Goal: Complete application form

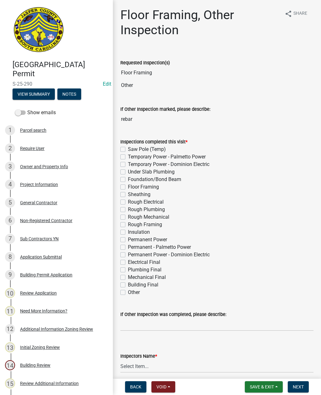
click at [128, 178] on label "Foundation/Bond Beam" at bounding box center [154, 180] width 53 height 8
click at [128, 178] on input "Foundation/Bond Beam" at bounding box center [130, 178] width 4 height 4
checkbox input "true"
checkbox input "false"
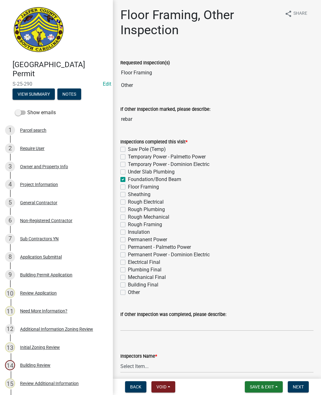
checkbox input "false"
checkbox input "true"
checkbox input "false"
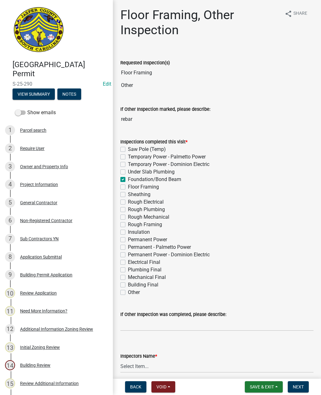
checkbox input "false"
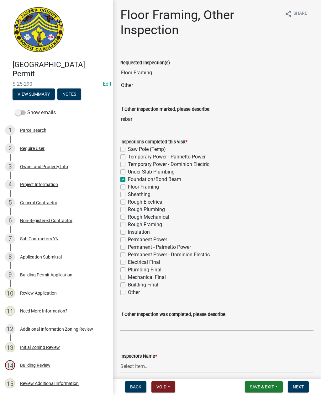
checkbox input "false"
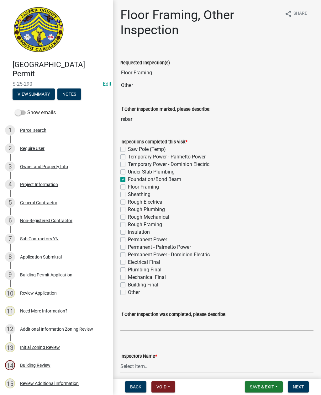
checkbox input "false"
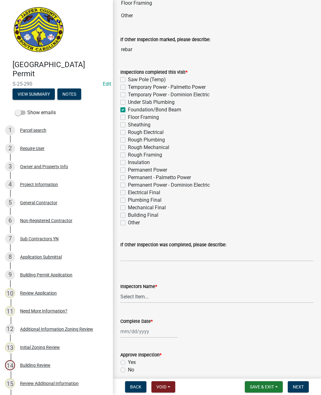
scroll to position [69, 0]
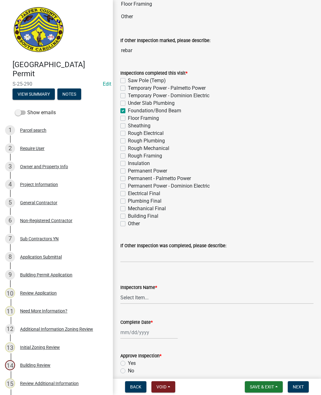
click at [128, 109] on label "Foundation/Bond Beam" at bounding box center [154, 111] width 53 height 8
click at [128, 109] on input "Foundation/Bond Beam" at bounding box center [130, 109] width 4 height 4
checkbox input "false"
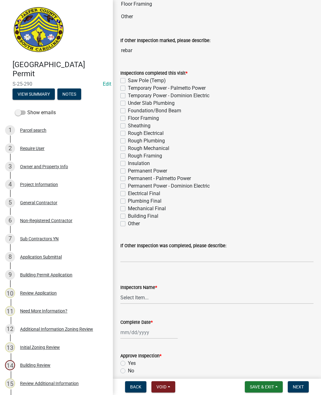
checkbox input "false"
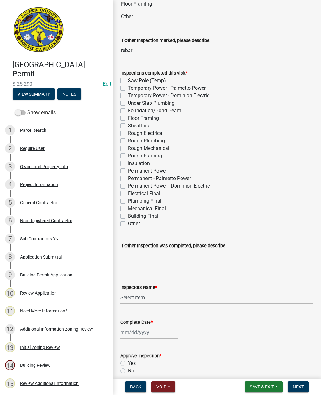
checkbox input "false"
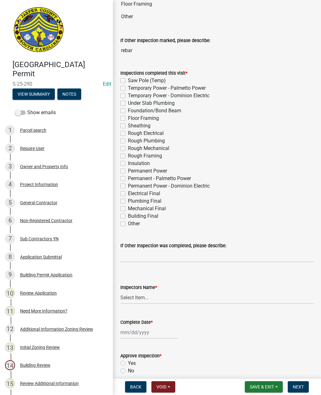
checkbox input "false"
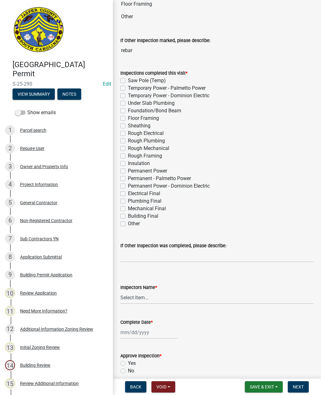
checkbox input "false"
click at [128, 223] on label "Other" at bounding box center [134, 224] width 12 height 8
click at [128, 223] on input "Other" at bounding box center [130, 222] width 4 height 4
checkbox input "true"
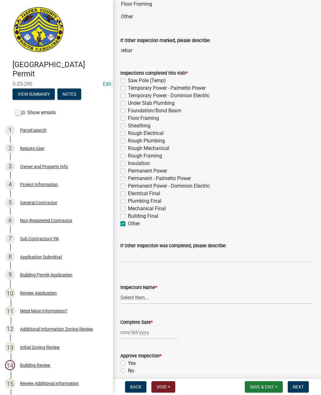
checkbox input "false"
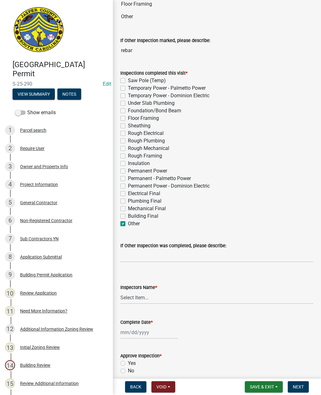
checkbox input "false"
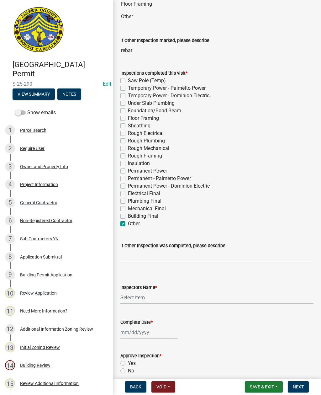
checkbox input "false"
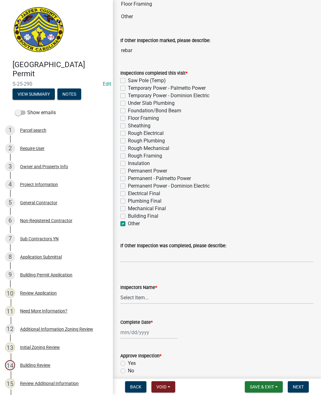
checkbox input "false"
checkbox input "true"
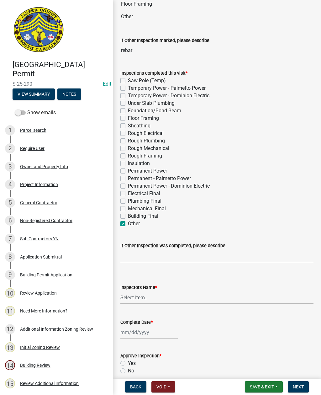
click at [152, 257] on input "If Other Inspection was completed, please describe:" at bounding box center [217, 256] width 193 height 13
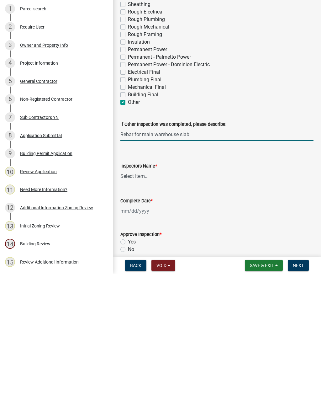
type input "Rebar for main warehouse slab"
click at [139, 291] on select "Select Item... jcorwin@jaspercounty.gov (John Corwin ) rcampbell (Ryan Campbell)" at bounding box center [217, 297] width 193 height 13
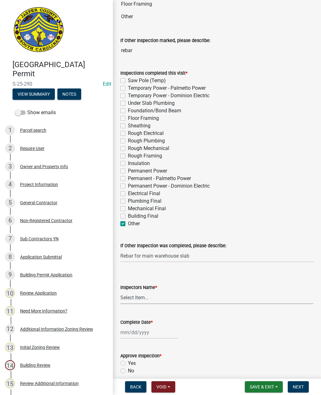
select select "2d9ba1e5-2fdd-4b15-98d0-073dcbeb5880"
click at [144, 332] on div at bounding box center [149, 332] width 57 height 13
select select "9"
select select "2025"
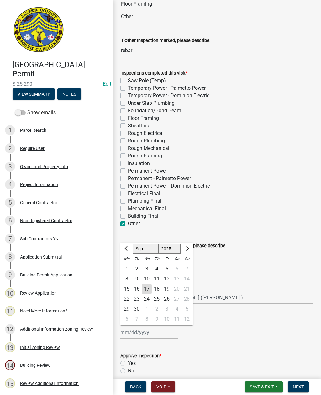
click at [143, 290] on div "17" at bounding box center [147, 289] width 10 height 10
type input "[DATE]"
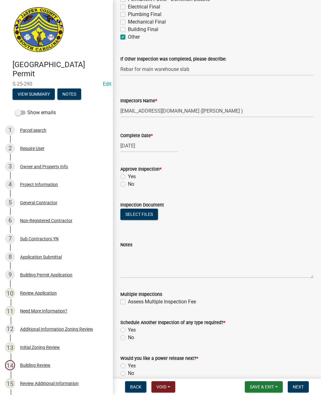
scroll to position [256, 0]
click at [128, 176] on label "Yes" at bounding box center [132, 177] width 8 height 8
click at [128, 176] on input "Yes" at bounding box center [130, 175] width 4 height 4
radio input "true"
click at [128, 331] on label "Yes" at bounding box center [132, 330] width 8 height 8
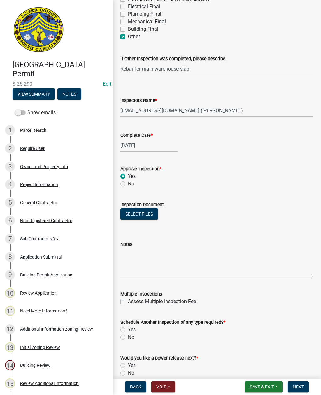
click at [128, 330] on input "Yes" at bounding box center [130, 328] width 4 height 4
radio input "true"
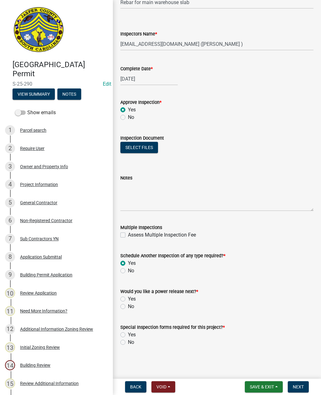
scroll to position [322, 0]
click at [128, 307] on label "No" at bounding box center [131, 307] width 6 height 8
click at [128, 307] on input "No" at bounding box center [130, 305] width 4 height 4
radio input "true"
click at [128, 342] on label "No" at bounding box center [131, 343] width 6 height 8
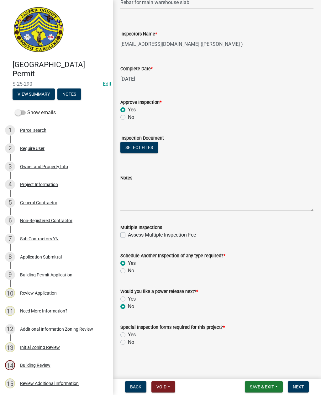
click at [128, 342] on input "No" at bounding box center [130, 341] width 4 height 4
radio input "true"
click at [134, 145] on button "Select files" at bounding box center [140, 147] width 38 height 11
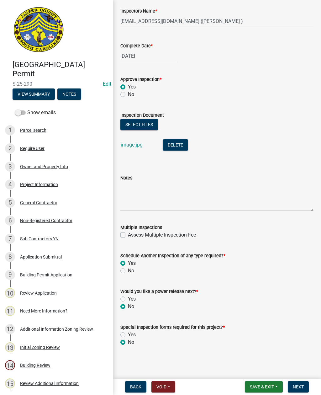
scroll to position [345, 0]
click at [305, 385] on button "Next" at bounding box center [298, 386] width 21 height 11
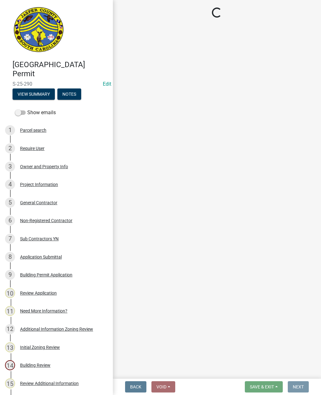
scroll to position [0, 0]
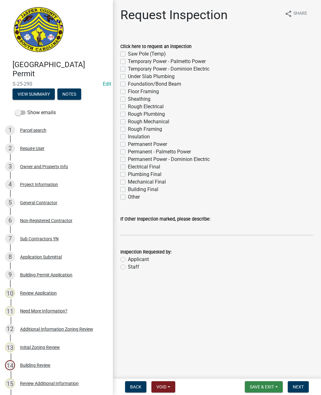
click at [265, 385] on span "Save & Exit" at bounding box center [262, 387] width 24 height 5
click at [258, 370] on button "Save & Exit" at bounding box center [258, 370] width 50 height 15
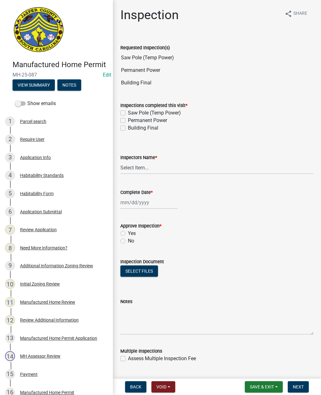
click at [128, 121] on label "Permanent Power" at bounding box center [147, 121] width 39 height 8
click at [128, 121] on input "Permanent Power" at bounding box center [130, 119] width 4 height 4
checkbox input "true"
checkbox input "false"
checkbox input "true"
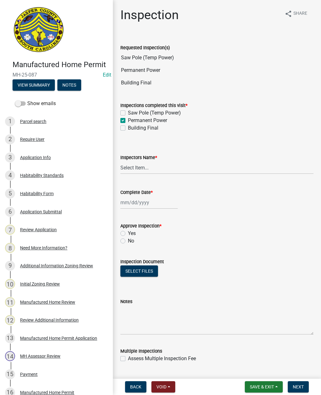
click at [128, 129] on label "Building Final" at bounding box center [143, 128] width 30 height 8
click at [128, 128] on input "Building Final" at bounding box center [130, 126] width 4 height 4
checkbox input "true"
checkbox input "false"
checkbox input "true"
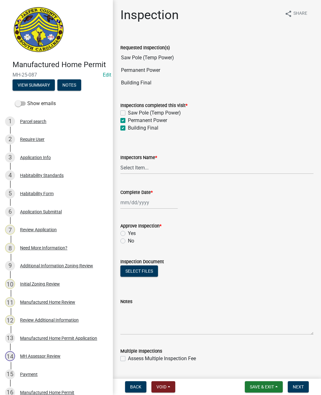
checkbox input "true"
click at [138, 171] on select "Select Item... jcorwin@jaspercounty.gov (John Corwin ) rcampbell (Ryan Campbell)" at bounding box center [217, 167] width 193 height 13
select select "2d9ba1e5-2fdd-4b15-98d0-073dcbeb5880"
click at [137, 204] on div at bounding box center [149, 202] width 57 height 13
select select "9"
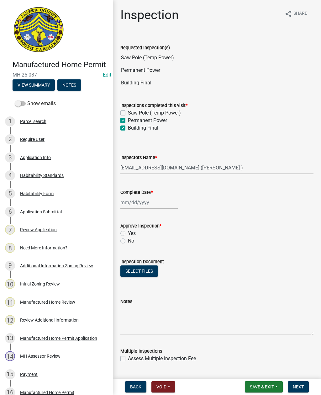
select select "2025"
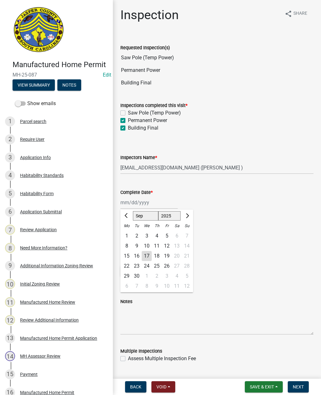
click at [143, 257] on div "17" at bounding box center [147, 256] width 10 height 10
type input "[DATE]"
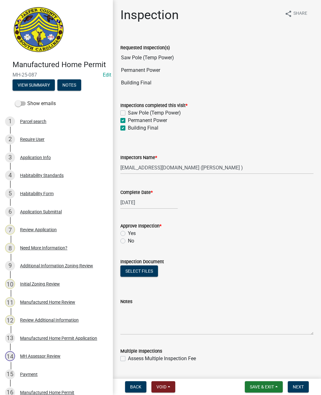
click at [128, 233] on label "Yes" at bounding box center [132, 234] width 8 height 8
click at [128, 233] on input "Yes" at bounding box center [130, 232] width 4 height 4
radio input "true"
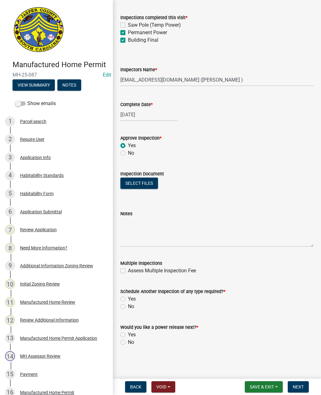
scroll to position [88, 0]
click at [128, 308] on label "No" at bounding box center [131, 307] width 6 height 8
click at [128, 307] on input "No" at bounding box center [130, 305] width 4 height 4
radio input "true"
click at [128, 341] on label "No" at bounding box center [131, 343] width 6 height 8
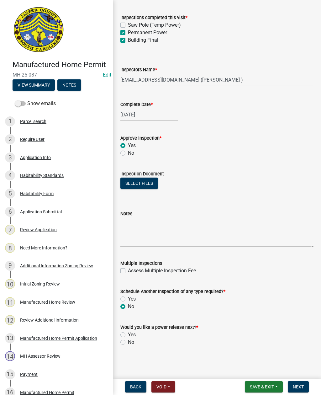
click at [128, 341] on input "No" at bounding box center [130, 341] width 4 height 4
radio input "true"
click at [142, 178] on button "Select files" at bounding box center [140, 183] width 38 height 11
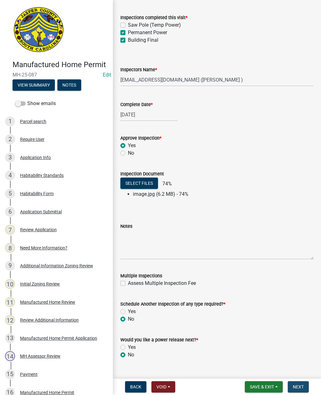
click at [300, 385] on span "Next" at bounding box center [298, 387] width 11 height 5
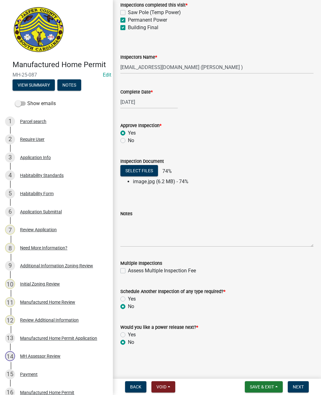
scroll to position [100, 0]
click at [302, 376] on main "Inspection share Share Requested Inspection(s) Saw Pole (Temp Power) Permanent …" at bounding box center [217, 188] width 208 height 376
click at [303, 383] on button "Next" at bounding box center [298, 386] width 21 height 11
click at [154, 182] on li "image.jpg (6.2 MB) - 74%" at bounding box center [223, 182] width 181 height 8
click at [136, 170] on button "Select files" at bounding box center [140, 170] width 38 height 11
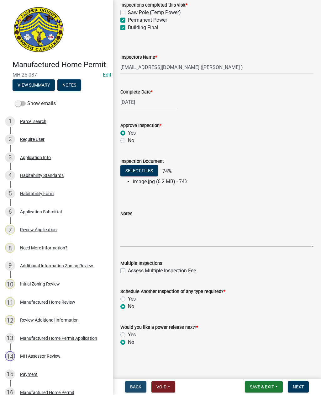
click at [134, 386] on span "Back" at bounding box center [135, 387] width 11 height 5
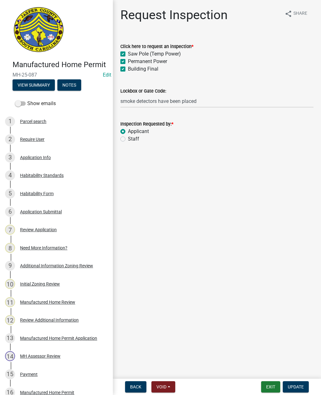
click at [128, 53] on label "Saw Pole (Temp Power)" at bounding box center [154, 54] width 53 height 8
click at [128, 53] on input "Saw Pole (Temp Power)" at bounding box center [130, 52] width 4 height 4
checkbox input "false"
checkbox input "true"
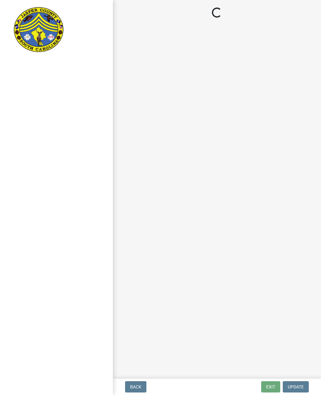
select select "2d9ba1e5-2fdd-4b15-98d0-073dcbeb5880"
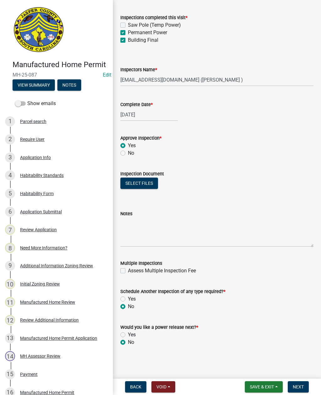
scroll to position [88, 0]
click at [128, 334] on label "Yes" at bounding box center [132, 335] width 8 height 8
click at [128, 334] on input "Yes" at bounding box center [130, 333] width 4 height 4
radio input "true"
click at [302, 387] on span "Next" at bounding box center [298, 387] width 11 height 5
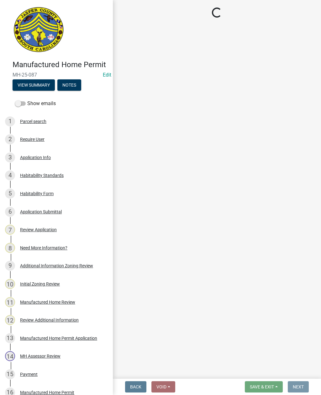
scroll to position [0, 0]
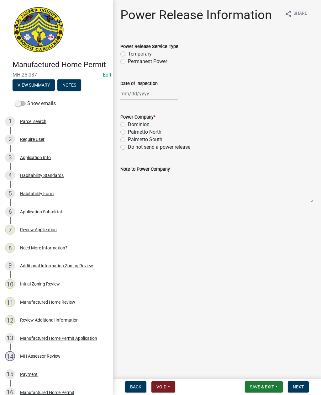
click at [128, 62] on label "Permanent Power" at bounding box center [147, 62] width 39 height 8
click at [128, 62] on input "Permanent Power" at bounding box center [130, 60] width 4 height 4
radio input "true"
click at [137, 91] on div at bounding box center [149, 93] width 57 height 13
select select "9"
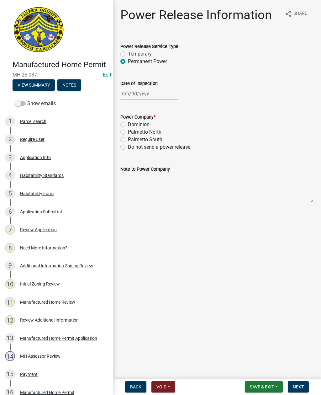
select select "2025"
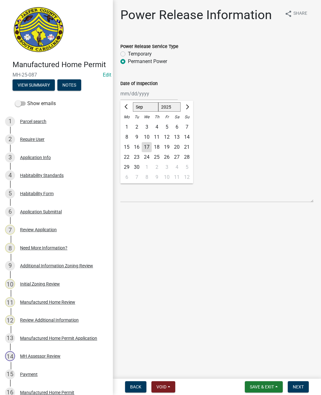
click at [143, 146] on div "17" at bounding box center [147, 147] width 10 height 10
type input "[DATE]"
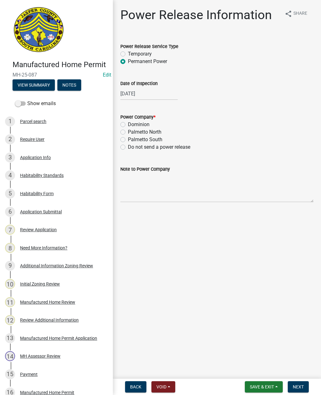
click at [128, 132] on label "Palmetto North" at bounding box center [145, 132] width 34 height 8
click at [128, 132] on input "Palmetto North" at bounding box center [130, 130] width 4 height 4
radio input "true"
click at [186, 186] on textarea "Note to Power Company" at bounding box center [217, 188] width 193 height 30
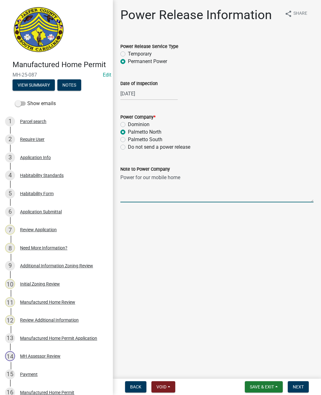
type textarea "Power for mobile home"
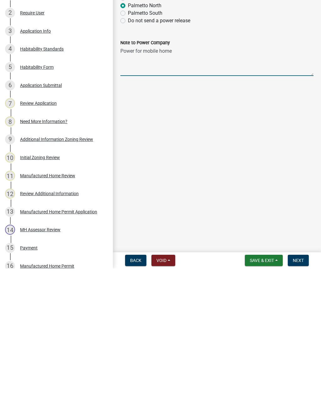
click at [296, 381] on button "Next" at bounding box center [298, 386] width 21 height 11
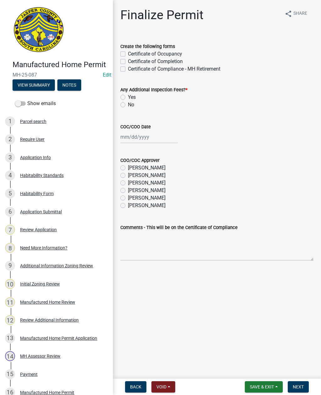
click at [128, 52] on label "Certificate of Occupancy" at bounding box center [155, 54] width 54 height 8
click at [128, 52] on input "Certificate of Occupancy" at bounding box center [130, 52] width 4 height 4
checkbox input "true"
checkbox input "false"
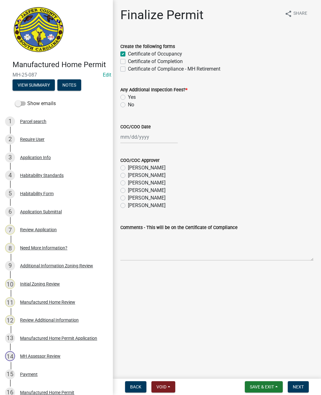
click at [128, 106] on label "No" at bounding box center [131, 105] width 6 height 8
click at [128, 105] on input "No" at bounding box center [130, 103] width 4 height 4
radio input "true"
click at [150, 140] on div at bounding box center [149, 137] width 57 height 13
select select "9"
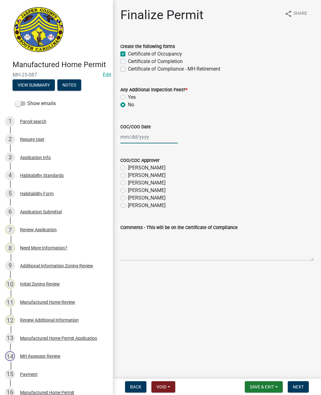
select select "2025"
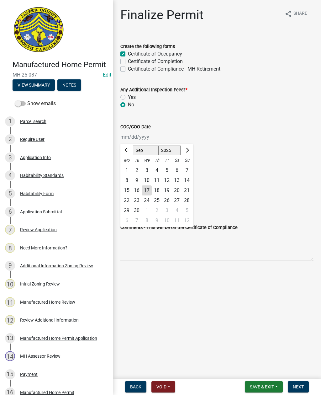
click at [147, 194] on div "17" at bounding box center [147, 191] width 10 height 10
type input "[DATE]"
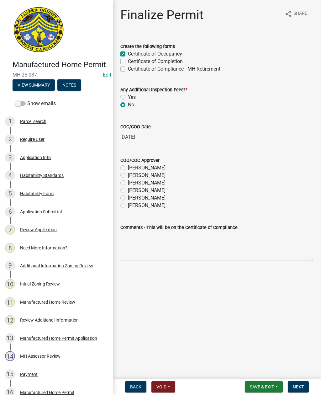
click at [119, 202] on div "COO/COC Approver [PERSON_NAME] [PERSON_NAME] [PERSON_NAME] [PERSON_NAME] [PERSO…" at bounding box center [217, 179] width 203 height 60
click at [121, 201] on div "[PERSON_NAME]" at bounding box center [217, 198] width 193 height 8
click at [128, 200] on label "[PERSON_NAME]" at bounding box center [147, 198] width 38 height 8
click at [128, 198] on input "[PERSON_NAME]" at bounding box center [130, 196] width 4 height 4
radio input "true"
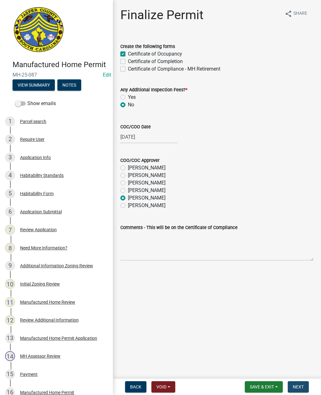
click at [298, 391] on button "Next" at bounding box center [298, 386] width 21 height 11
